Goal: Check status: Check status

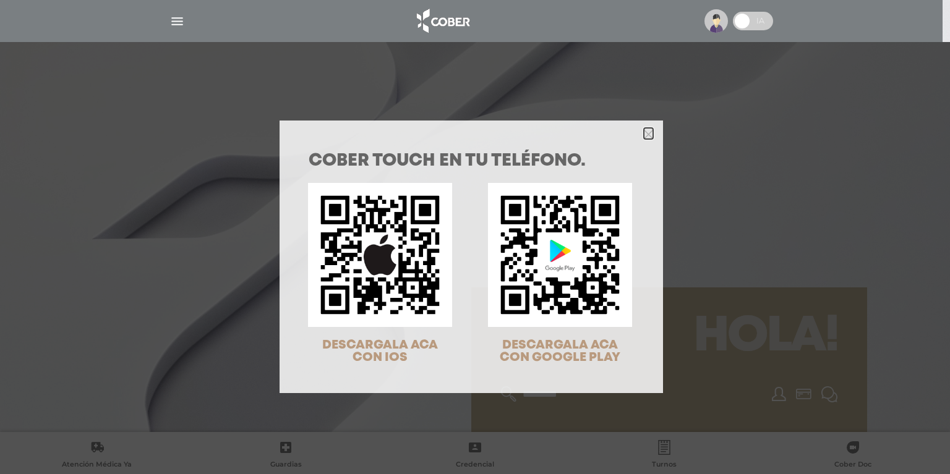
click at [646, 133] on icon "Close" at bounding box center [648, 134] width 9 height 9
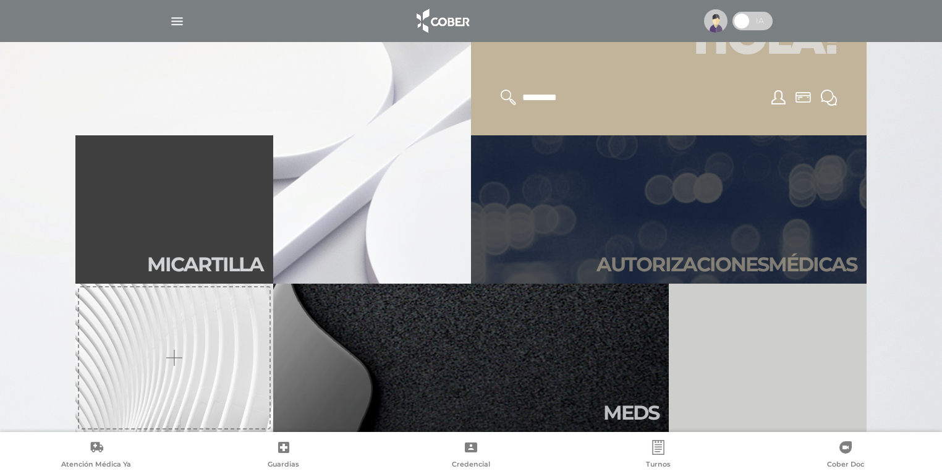
scroll to position [346, 0]
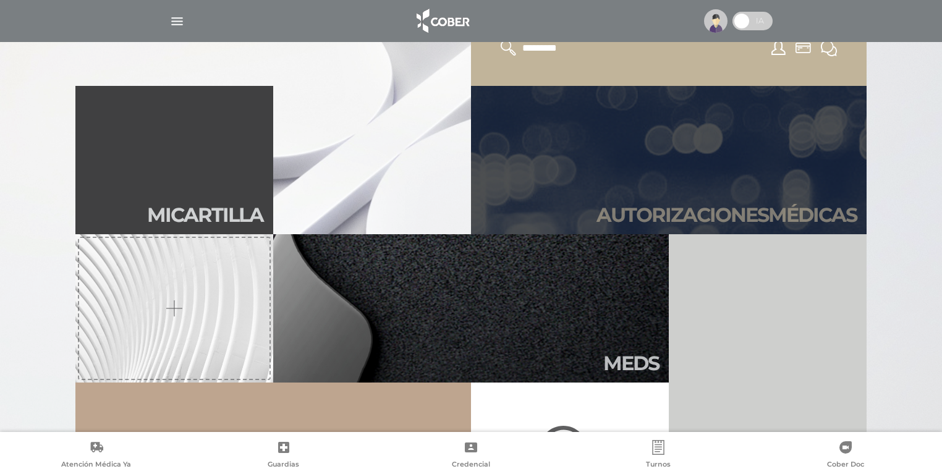
click at [774, 208] on h2 "Autori zaciones médicas" at bounding box center [727, 214] width 260 height 23
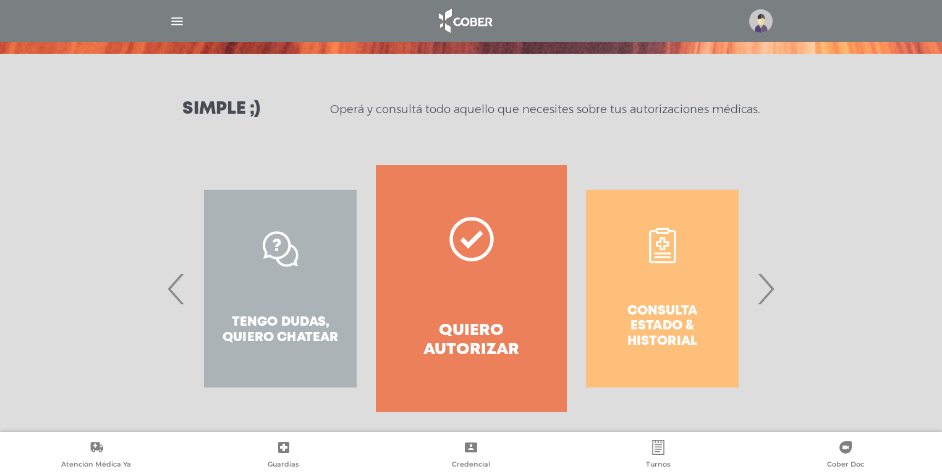
scroll to position [146, 0]
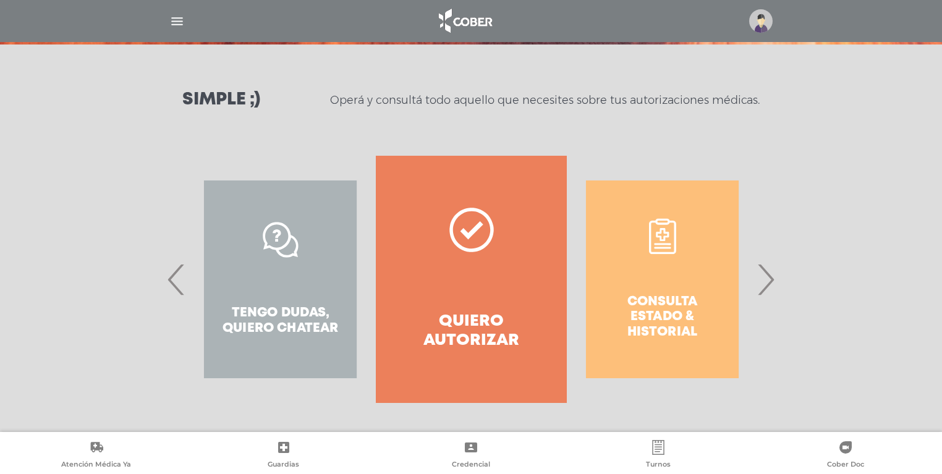
click at [764, 289] on span "›" at bounding box center [766, 279] width 24 height 67
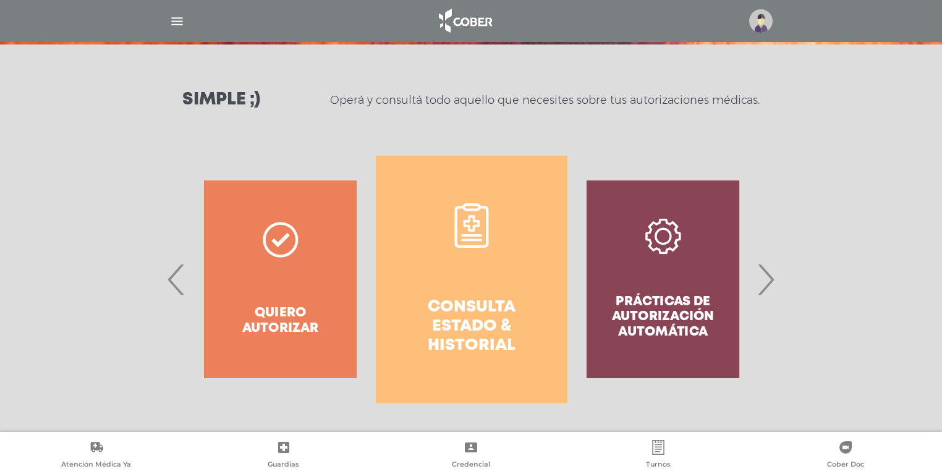
click at [454, 310] on h4 "Consulta estado & historial" at bounding box center [471, 327] width 147 height 58
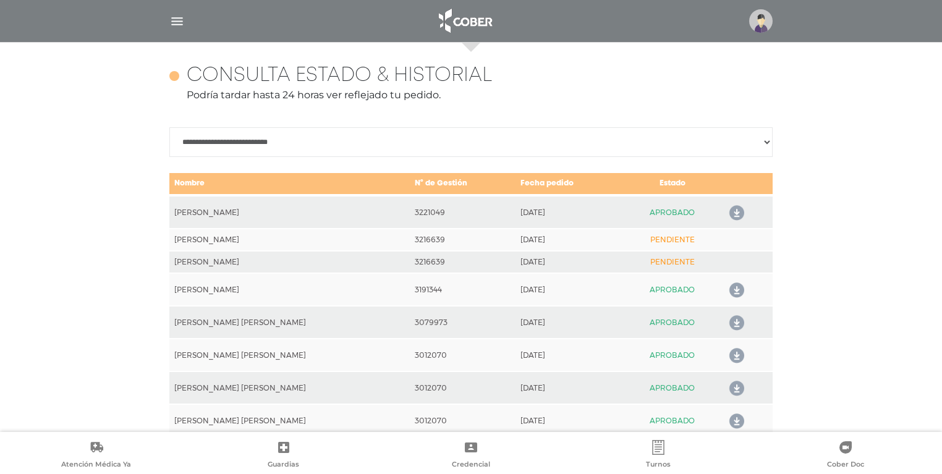
scroll to position [549, 0]
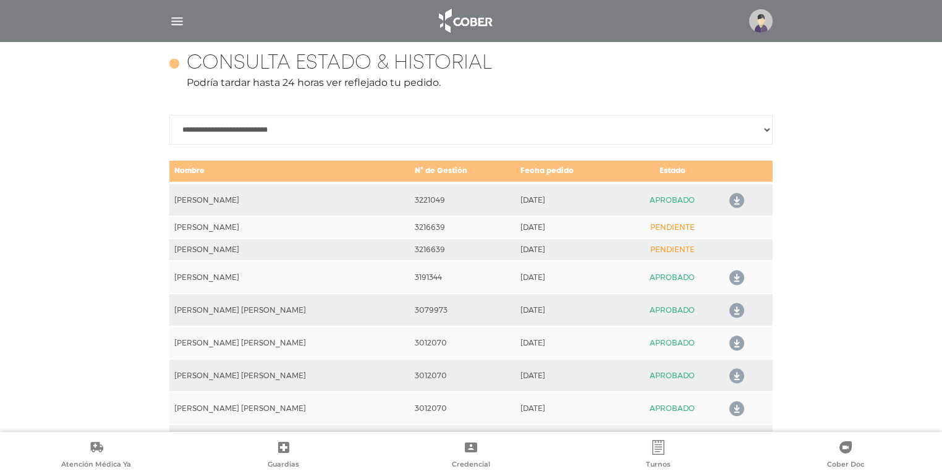
click at [652, 228] on td "PENDIENTE" at bounding box center [673, 227] width 100 height 22
click at [543, 225] on td "[DATE]" at bounding box center [569, 227] width 107 height 22
click at [767, 129] on select "**********" at bounding box center [470, 130] width 603 height 30
click at [732, 200] on icon at bounding box center [735, 201] width 20 height 20
